Goal: Information Seeking & Learning: Compare options

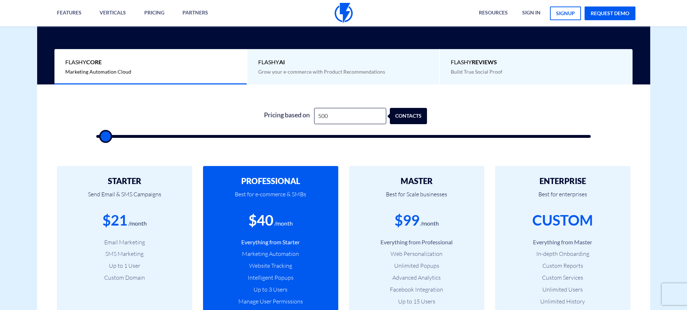
scroll to position [180, 0]
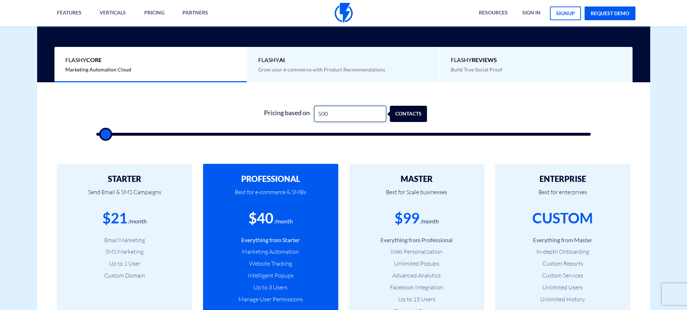
drag, startPoint x: 325, startPoint y: 114, endPoint x: 304, endPoint y: 114, distance: 21.3
click at [304, 114] on div "Pricing based on 500 contacts" at bounding box center [343, 114] width 167 height 16
type input "500"
type input "7"
type input "500"
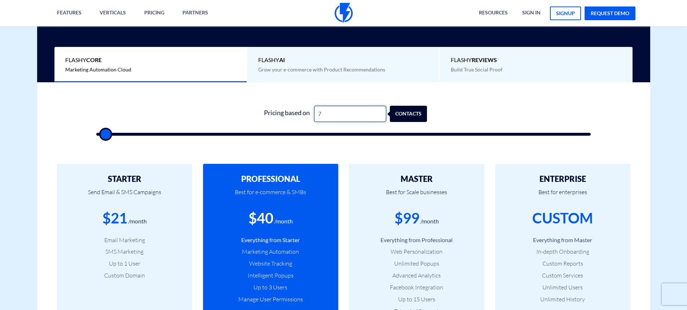
type input "74"
type input "500"
type input "745"
type input "500"
type input "74"
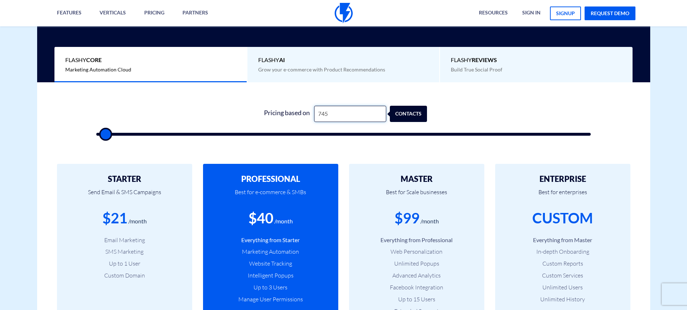
type input "500"
type input "747"
type input "500"
type input "7,475"
type input "7500"
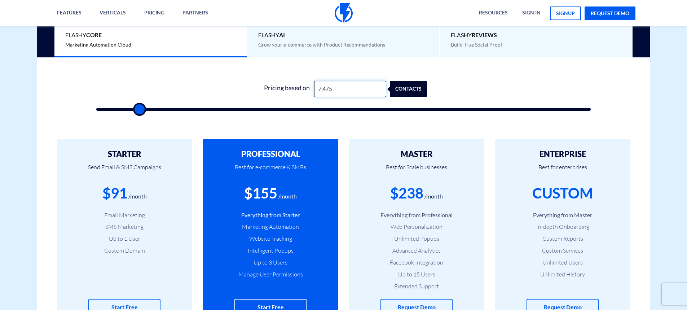
scroll to position [216, 0]
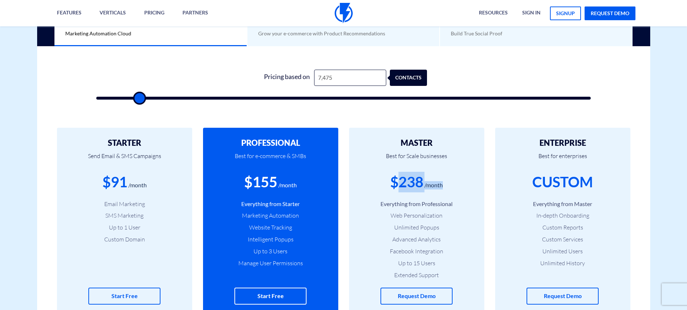
drag, startPoint x: 440, startPoint y: 185, endPoint x: 392, endPoint y: 183, distance: 47.7
click at [394, 184] on div "$238 /month" at bounding box center [417, 182] width 114 height 21
click at [401, 178] on div "$238" at bounding box center [406, 182] width 33 height 21
drag, startPoint x: 393, startPoint y: 179, endPoint x: 443, endPoint y: 178, distance: 49.8
click at [443, 178] on div "$238 /month" at bounding box center [417, 182] width 114 height 21
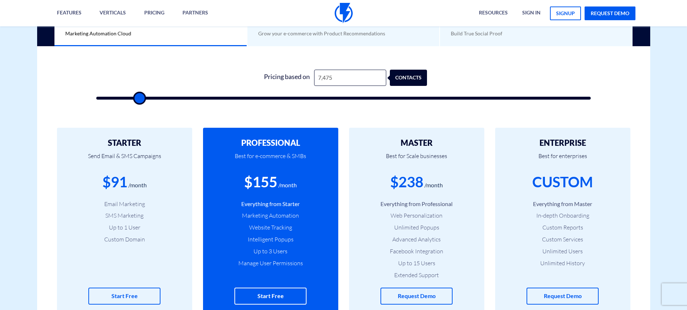
click at [306, 179] on div "$155 /month" at bounding box center [271, 182] width 114 height 21
drag, startPoint x: 245, startPoint y: 181, endPoint x: 309, endPoint y: 181, distance: 64.2
click at [309, 181] on div "$155 /month" at bounding box center [271, 182] width 114 height 21
click at [289, 183] on div "/month" at bounding box center [287, 185] width 18 height 8
drag, startPoint x: 434, startPoint y: 183, endPoint x: 394, endPoint y: 181, distance: 40.8
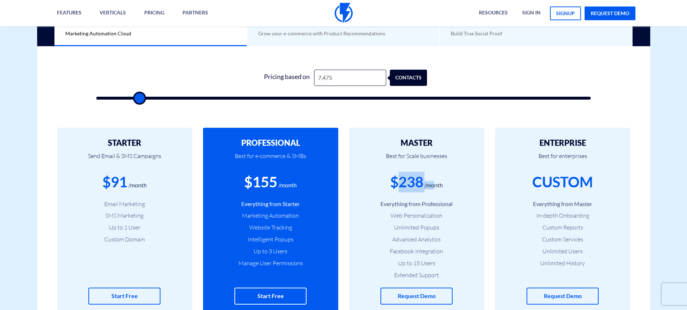
click at [394, 181] on div "$238 /month" at bounding box center [417, 182] width 114 height 21
drag, startPoint x: 276, startPoint y: 180, endPoint x: 253, endPoint y: 180, distance: 23.1
click at [253, 180] on div "$155 /month" at bounding box center [271, 182] width 114 height 21
click at [310, 170] on p "Best for e-commerce & SMBs" at bounding box center [271, 159] width 114 height 25
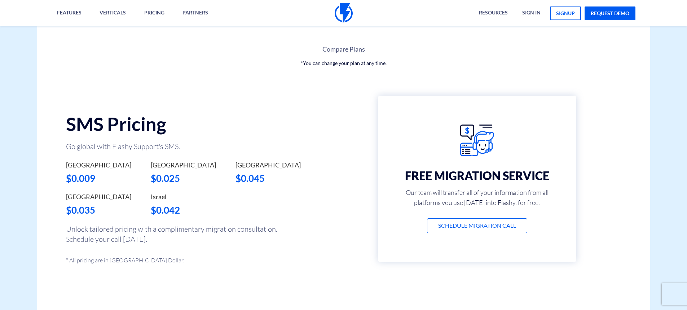
scroll to position [505, 0]
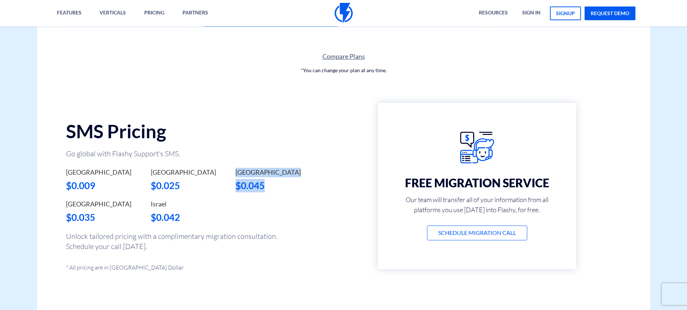
drag, startPoint x: 236, startPoint y: 169, endPoint x: 272, endPoint y: 190, distance: 41.9
click at [271, 190] on div "[GEOGRAPHIC_DATA] $0.045" at bounding box center [273, 180] width 74 height 25
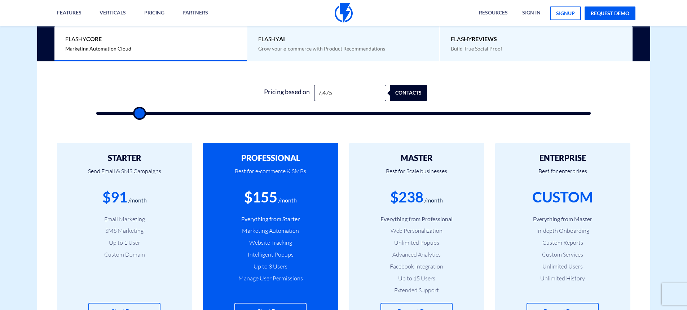
scroll to position [180, 0]
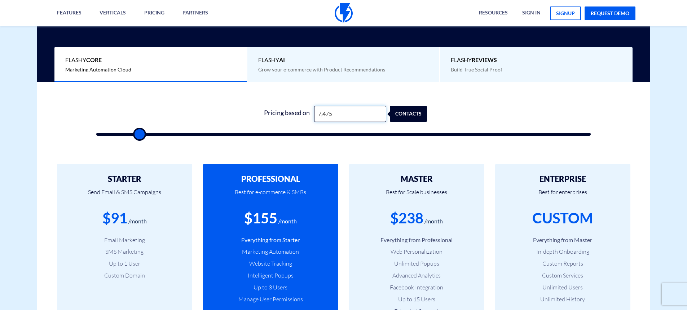
drag, startPoint x: 339, startPoint y: 114, endPoint x: 308, endPoint y: 115, distance: 31.0
click at [308, 115] on div "Pricing based on 7,475 contacts" at bounding box center [343, 114] width 167 height 16
click at [353, 108] on input "7,475" at bounding box center [350, 114] width 72 height 16
click at [353, 110] on input "7,475" at bounding box center [350, 114] width 72 height 16
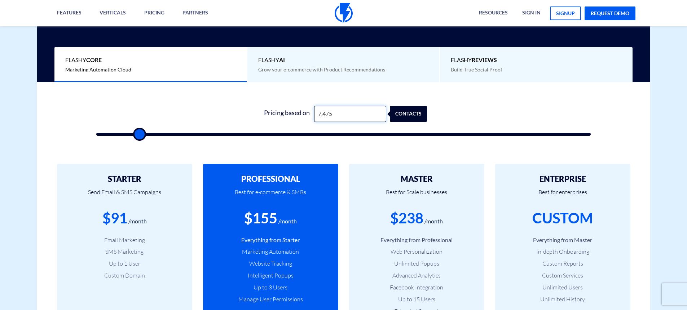
paste input "18,34"
type input "18,345"
type input "18500"
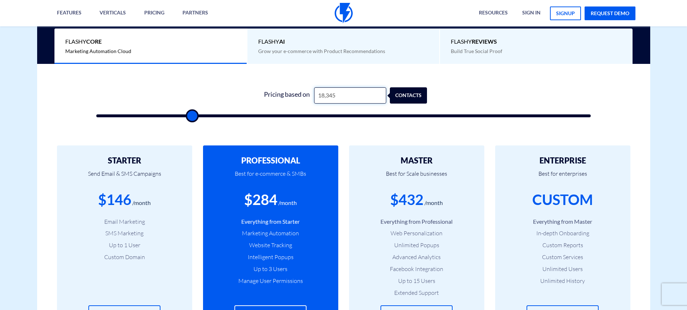
scroll to position [216, 0]
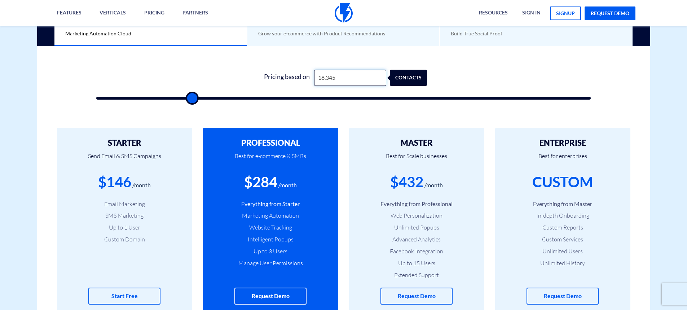
click at [344, 79] on input "18,345" at bounding box center [350, 78] width 72 height 16
click at [341, 82] on input "18,345" at bounding box center [350, 78] width 72 height 16
type input "1,834"
type input "2000"
type input "183"
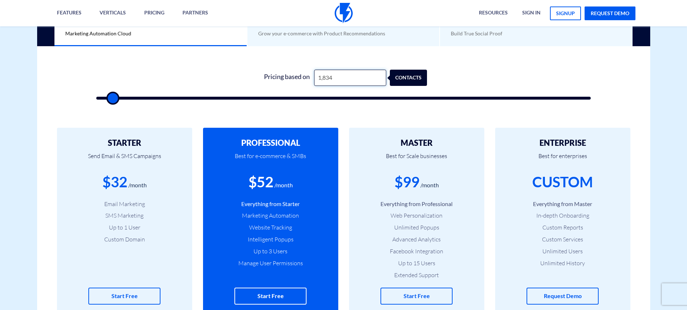
type input "500"
type input "18"
type input "500"
type input "1"
type input "500"
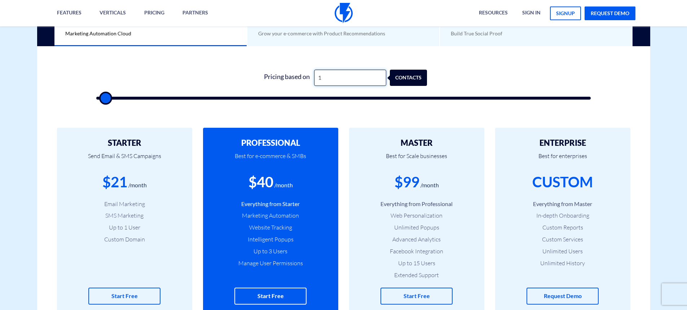
type input "16"
type input "500"
type input "160"
type input "500"
type input "1,600"
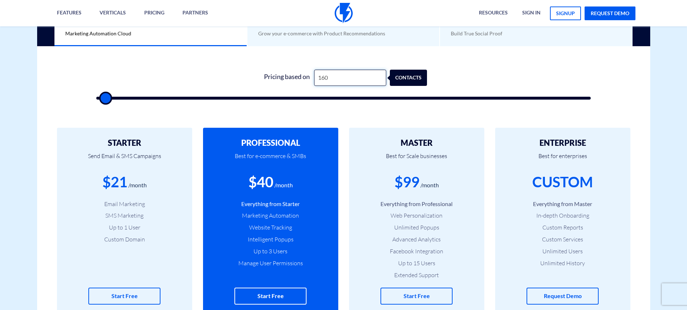
type input "1500"
type input "16,000"
type input "16000"
click at [320, 168] on p "Best for e-commerce & SMBs" at bounding box center [271, 159] width 114 height 25
drag, startPoint x: 350, startPoint y: 76, endPoint x: 299, endPoint y: 77, distance: 51.2
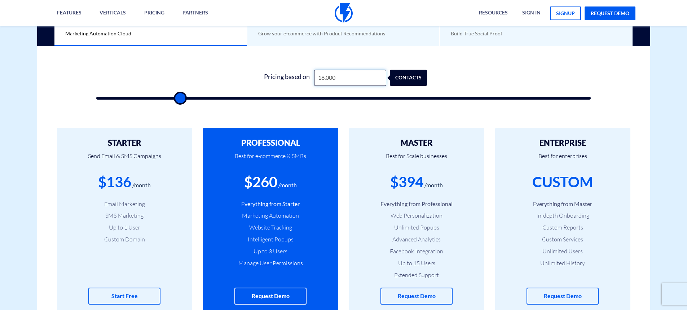
click at [299, 77] on div "Pricing based on 16,000 contacts" at bounding box center [343, 78] width 167 height 16
type input "1"
type input "500"
type input "18"
type input "500"
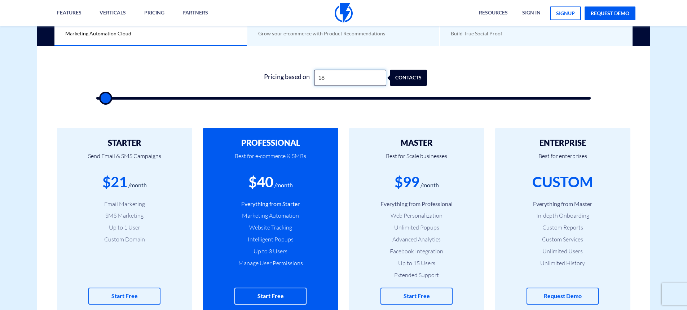
type input "183"
type input "500"
type input "1,834"
type input "2000"
type input "18,345"
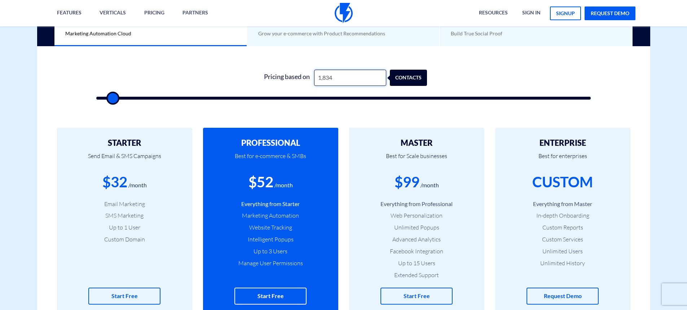
type input "18500"
type input "1,834"
type input "2000"
type input "183"
type input "500"
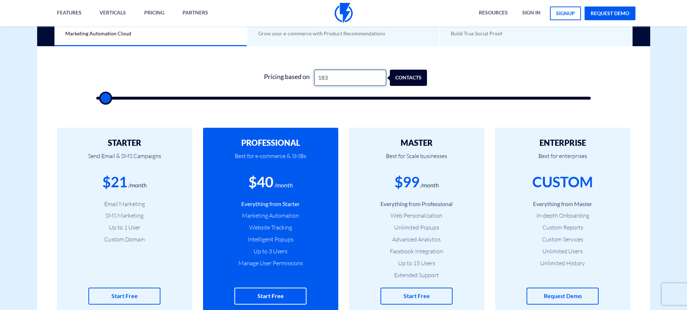
type input "18"
type input "500"
type input "1"
type input "500"
type input "16"
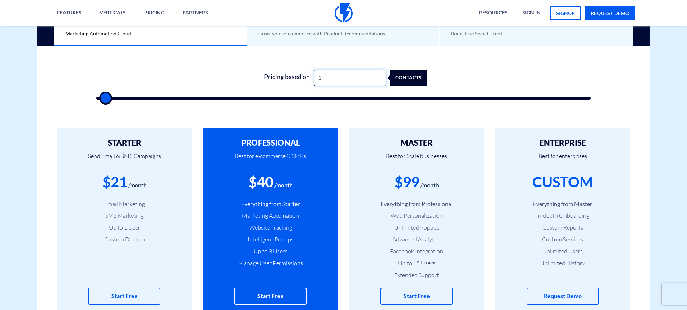
type input "500"
type input "160"
type input "500"
type input "1,600"
type input "1500"
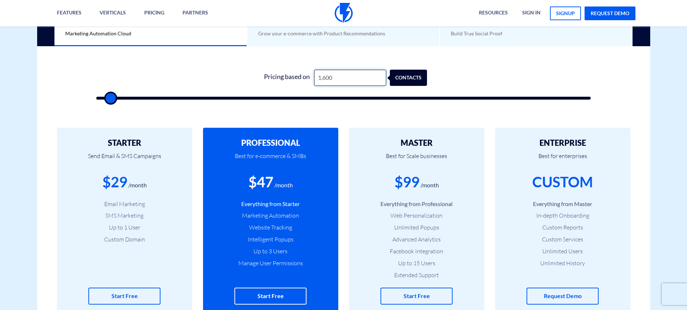
type input "16,000"
type input "16000"
click at [384, 152] on p "Best for Scale businesses" at bounding box center [417, 159] width 114 height 25
click at [287, 181] on div "$260 /month" at bounding box center [271, 182] width 114 height 21
click at [341, 79] on input "16,000" at bounding box center [350, 78] width 72 height 16
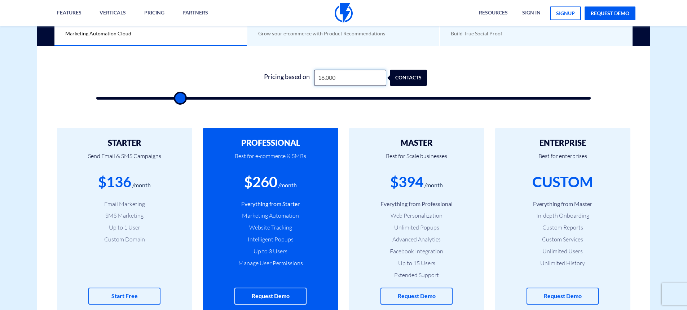
type input "1,600"
type input "1500"
type input "160"
type input "500"
type input "16"
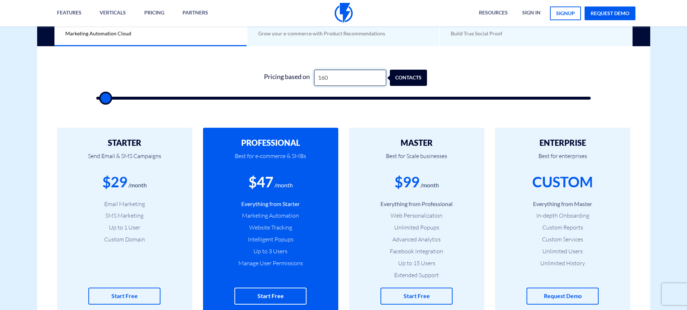
type input "500"
type input "1"
type input "500"
type input "14"
type input "500"
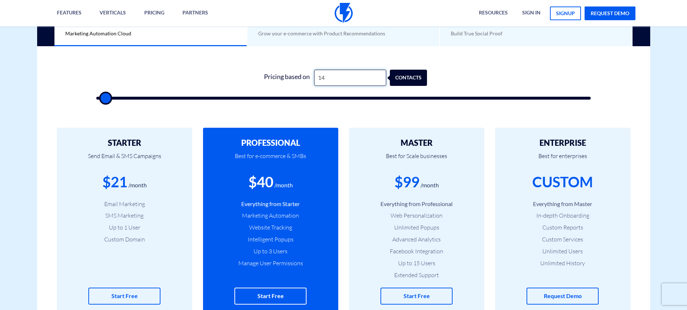
type input "140"
type input "500"
type input "1,400"
type input "1500"
type input "14,000"
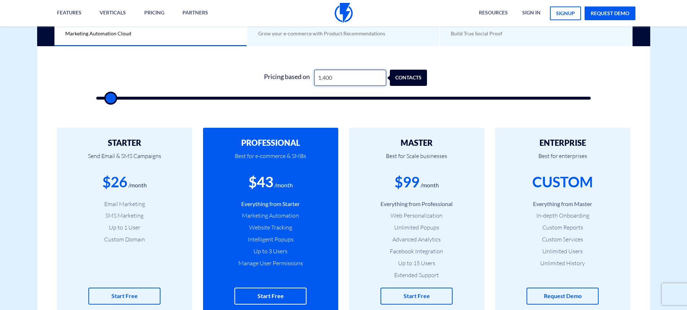
type input "14000"
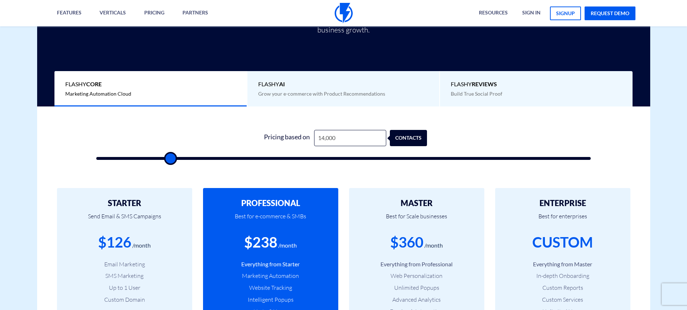
scroll to position [144, 0]
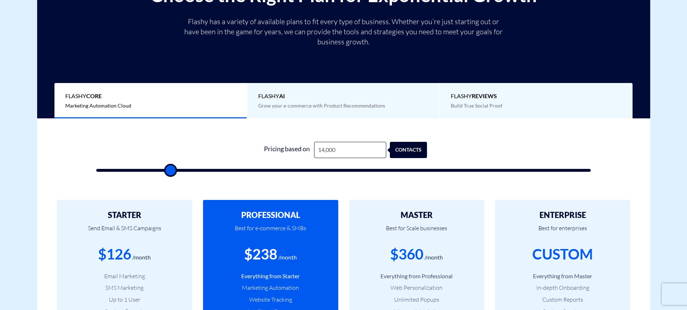
click at [503, 112] on div "Flashy REVIEWS Build True Social Proof" at bounding box center [536, 101] width 193 height 36
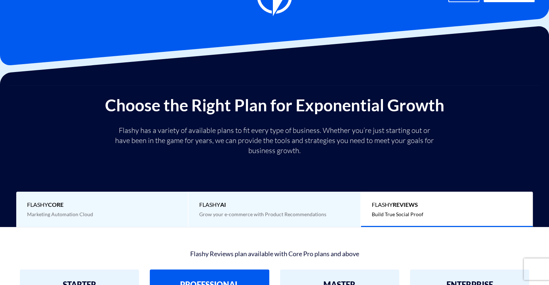
scroll to position [30, 0]
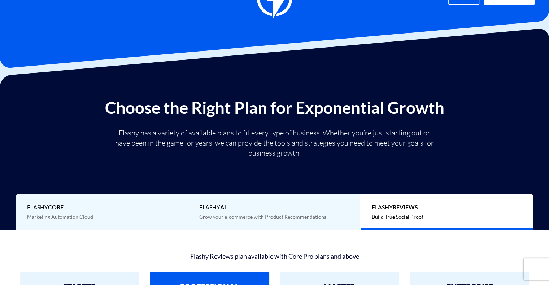
click at [124, 208] on span "Flashy Core" at bounding box center [102, 207] width 150 height 8
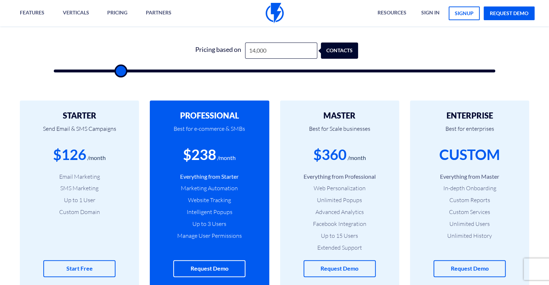
scroll to position [242, 0]
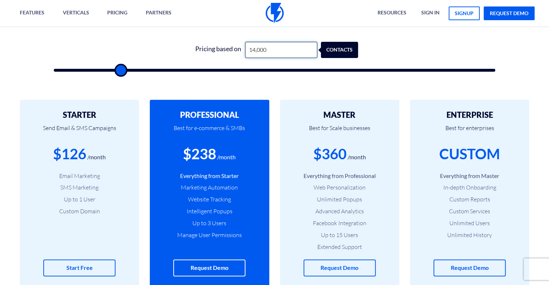
click at [275, 46] on input "14,000" at bounding box center [281, 50] width 72 height 16
type input "1,400"
type input "1500"
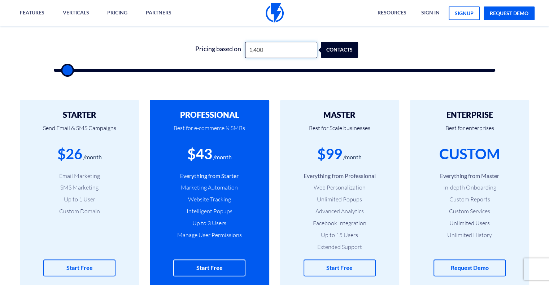
type input "140"
type input "500"
type input "14"
type input "500"
type input "1"
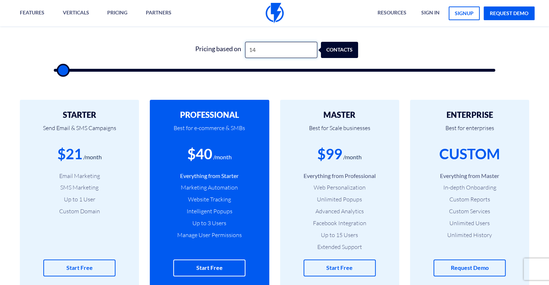
type input "500"
type input "7"
type input "500"
type input "74"
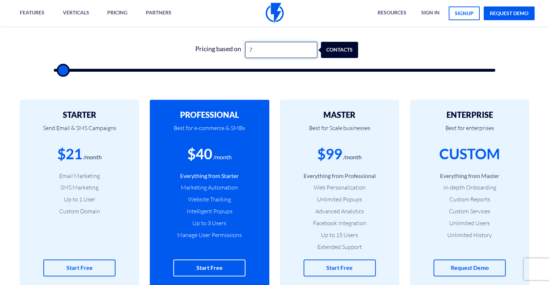
type input "500"
type input "747"
type input "500"
type input "7,475"
type input "7500"
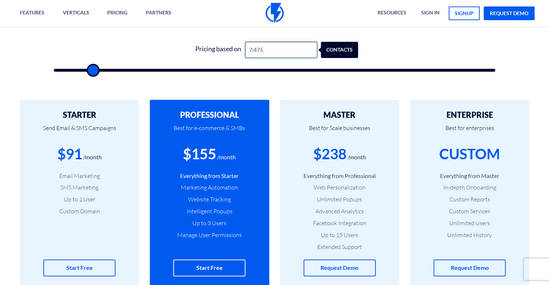
type input "7,475"
